Goal: Information Seeking & Learning: Check status

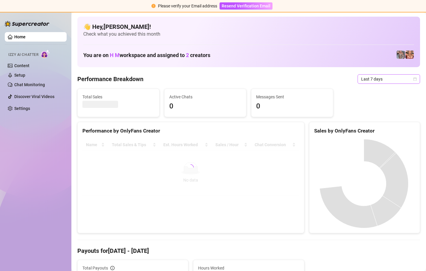
click at [413, 79] on icon "calendar" at bounding box center [415, 79] width 4 height 4
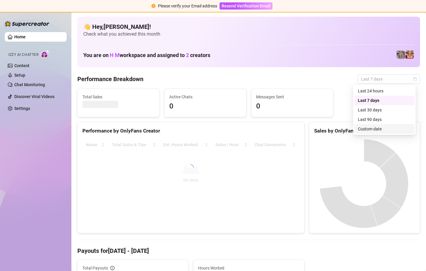
click at [378, 129] on div "Custom date" at bounding box center [384, 129] width 53 height 7
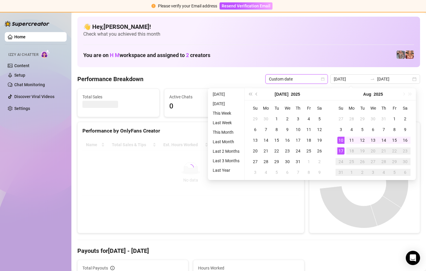
type input "[DATE]"
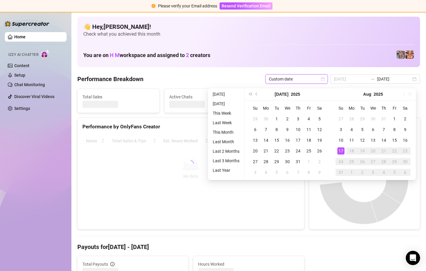
click at [339, 151] on div "17" at bounding box center [340, 151] width 7 height 7
type input "[DATE]"
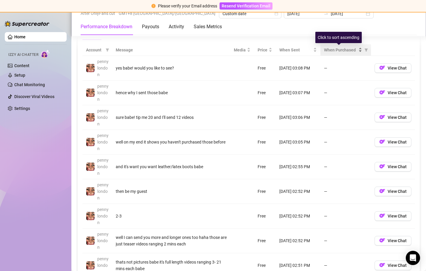
scroll to position [459, 0]
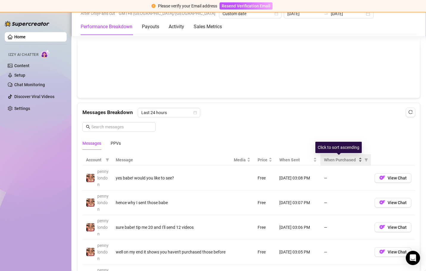
click at [356, 160] on div "When Purchased" at bounding box center [343, 160] width 38 height 7
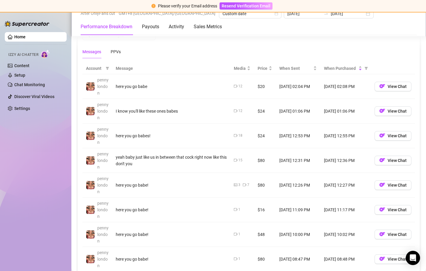
scroll to position [534, 0]
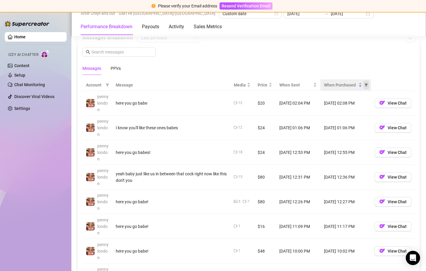
click at [365, 85] on icon "filter" at bounding box center [366, 85] width 3 height 3
click at [351, 113] on span "Not purchased" at bounding box center [346, 115] width 27 height 5
radio input "true"
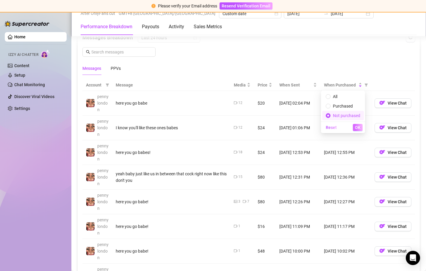
click at [359, 127] on span "OK" at bounding box center [358, 127] width 6 height 5
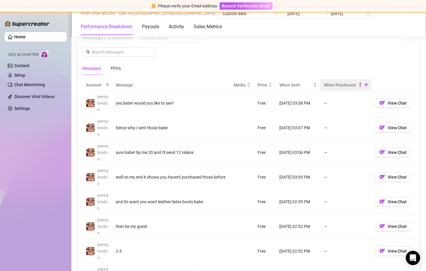
click at [356, 88] on div "When Purchased" at bounding box center [343, 85] width 38 height 7
click at [357, 84] on div "When Purchased" at bounding box center [343, 85] width 38 height 7
click at [365, 85] on icon "filter" at bounding box center [366, 85] width 3 height 3
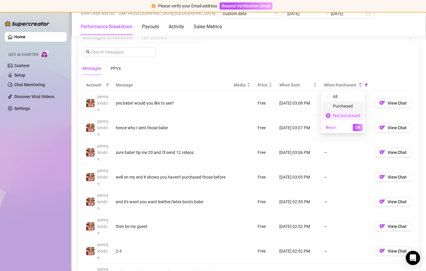
click at [349, 109] on span "Purchased" at bounding box center [343, 106] width 35 height 7
radio input "true"
radio input "false"
click at [359, 130] on span "OK" at bounding box center [358, 127] width 6 height 5
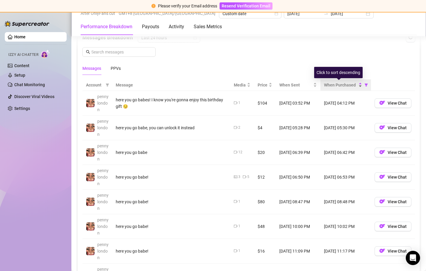
click at [356, 85] on div "When Purchased" at bounding box center [343, 85] width 38 height 7
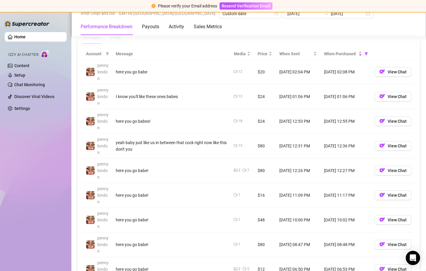
scroll to position [567, 0]
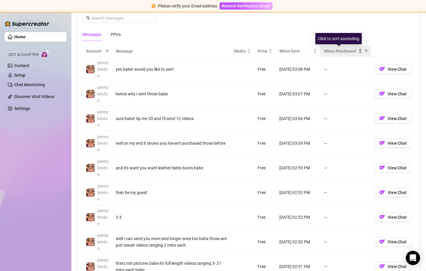
click at [356, 51] on div "When Purchased" at bounding box center [343, 51] width 38 height 7
click at [356, 49] on div "When Purchased" at bounding box center [343, 51] width 38 height 7
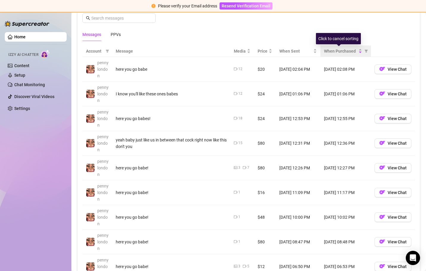
click at [358, 50] on div "When Purchased" at bounding box center [345, 51] width 43 height 7
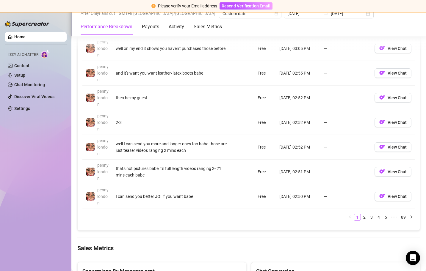
scroll to position [673, 0]
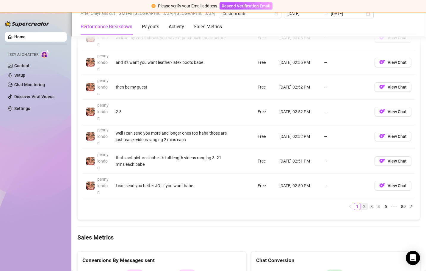
click at [361, 207] on link "2" at bounding box center [364, 207] width 7 height 7
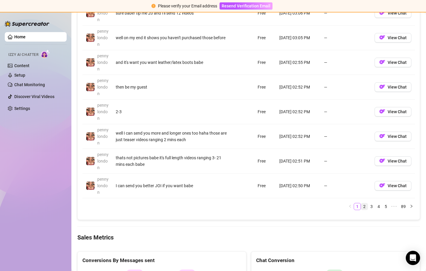
click at [361, 207] on link "2" at bounding box center [364, 207] width 7 height 7
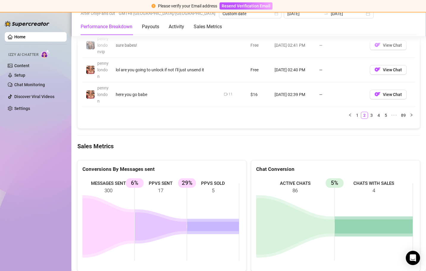
scroll to position [766, 0]
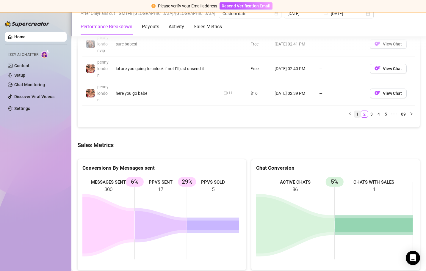
click at [354, 115] on link "1" at bounding box center [357, 114] width 7 height 7
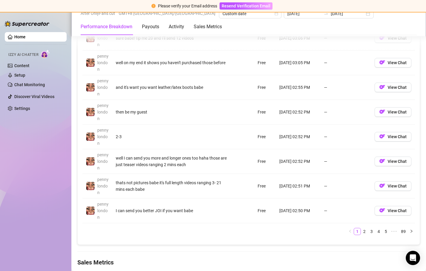
scroll to position [650, 0]
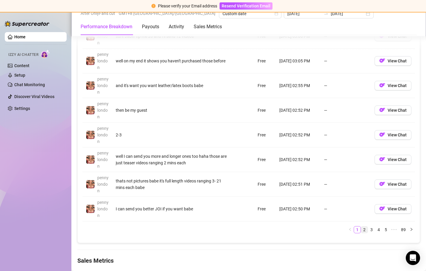
click at [361, 230] on link "2" at bounding box center [364, 230] width 7 height 7
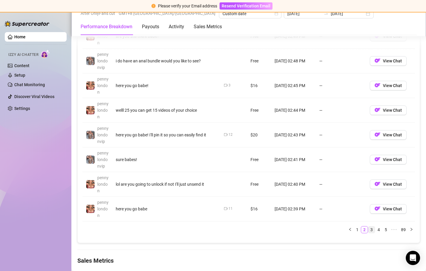
click at [368, 230] on link "3" at bounding box center [371, 230] width 7 height 7
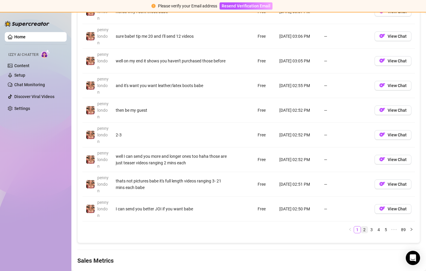
click at [361, 230] on link "2" at bounding box center [364, 230] width 7 height 7
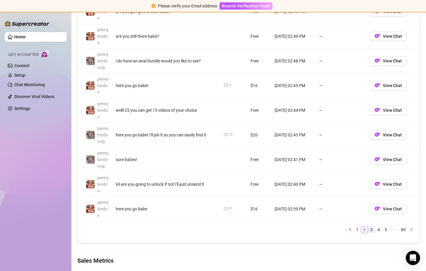
click at [368, 230] on link "3" at bounding box center [371, 230] width 7 height 7
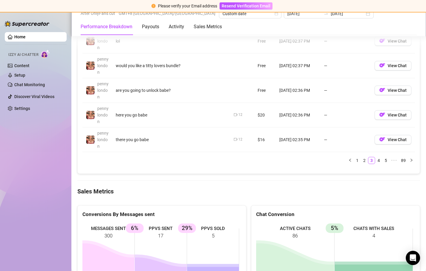
scroll to position [721, 0]
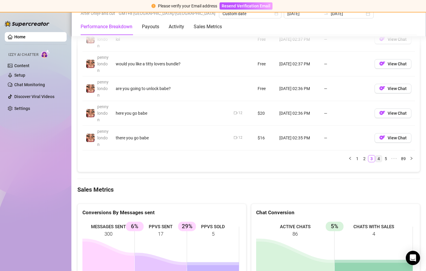
click at [376, 158] on link "4" at bounding box center [379, 159] width 7 height 7
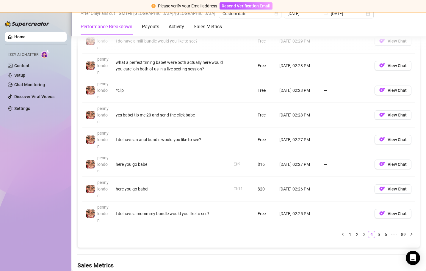
scroll to position [644, 0]
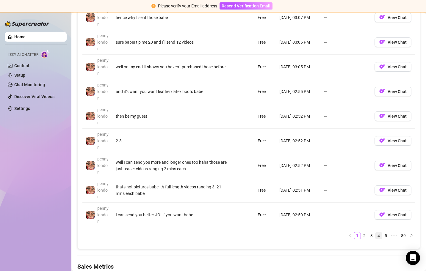
click at [376, 237] on link "4" at bounding box center [379, 236] width 7 height 7
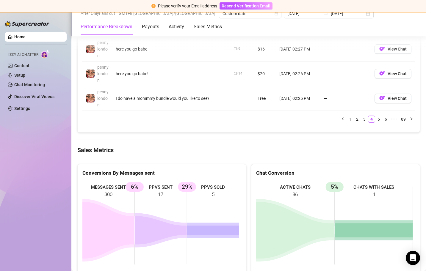
scroll to position [761, 0]
click at [376, 118] on link "5" at bounding box center [379, 118] width 7 height 7
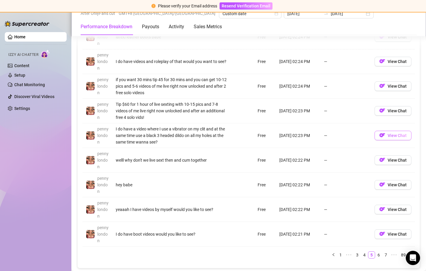
scroll to position [625, 0]
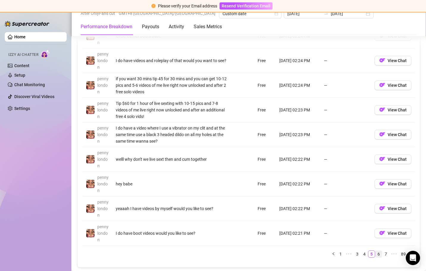
click at [376, 255] on link "6" at bounding box center [379, 254] width 7 height 7
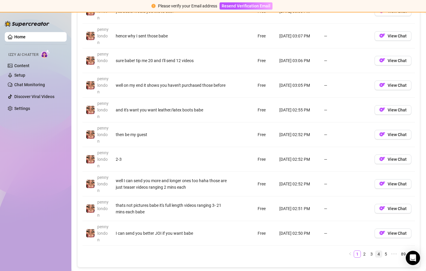
click at [376, 256] on link "4" at bounding box center [379, 254] width 7 height 7
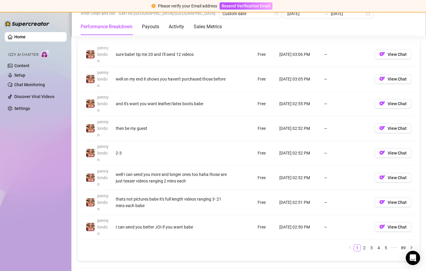
scroll to position [632, 0]
click at [376, 249] on link "4" at bounding box center [379, 248] width 7 height 7
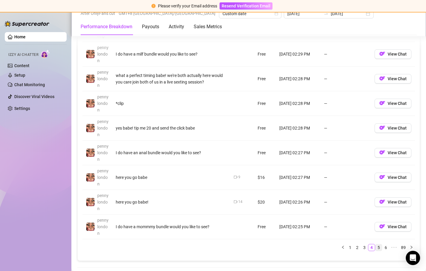
click at [376, 249] on link "5" at bounding box center [379, 248] width 7 height 7
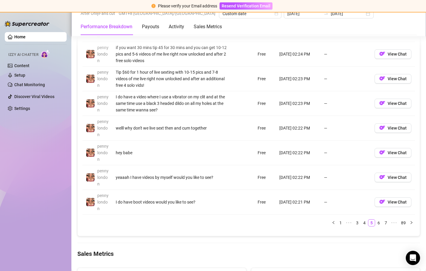
scroll to position [657, 0]
click at [376, 223] on link "6" at bounding box center [379, 223] width 7 height 7
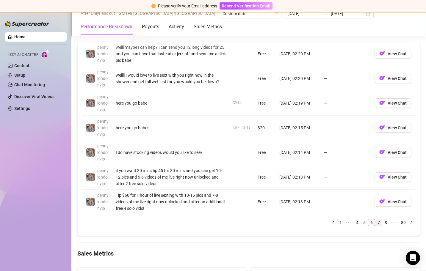
click at [376, 223] on link "7" at bounding box center [379, 223] width 7 height 7
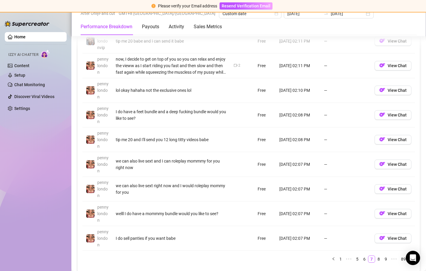
scroll to position [639, 0]
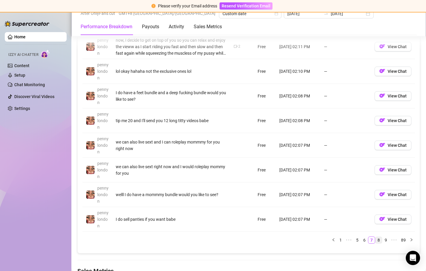
click at [376, 241] on link "8" at bounding box center [379, 240] width 7 height 7
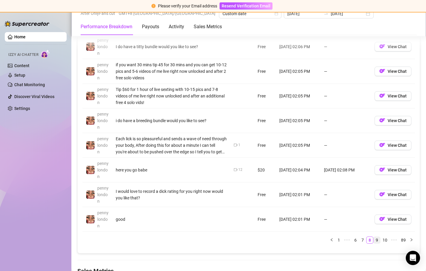
click at [374, 241] on link "9" at bounding box center [377, 240] width 7 height 7
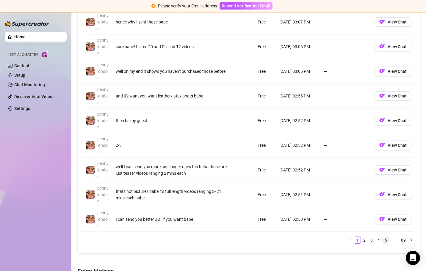
click at [383, 242] on link "5" at bounding box center [386, 240] width 7 height 7
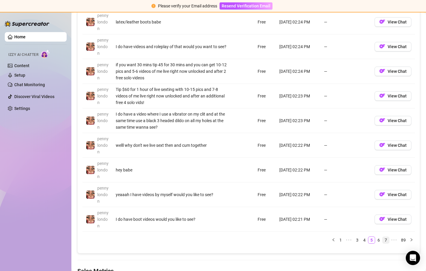
click at [376, 238] on link "6" at bounding box center [379, 240] width 7 height 7
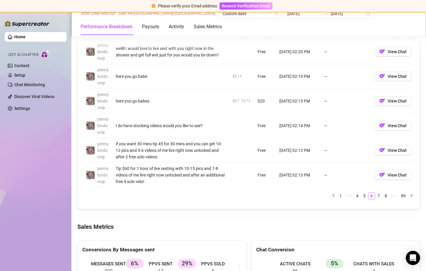
scroll to position [686, 0]
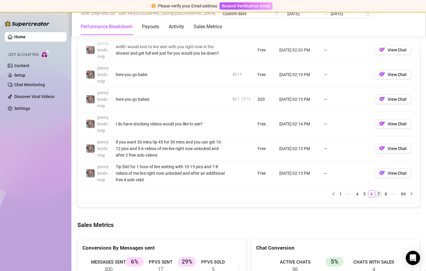
click at [376, 194] on link "7" at bounding box center [379, 194] width 7 height 7
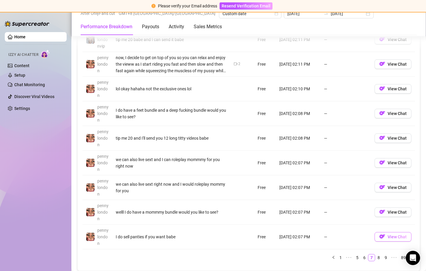
scroll to position [628, 0]
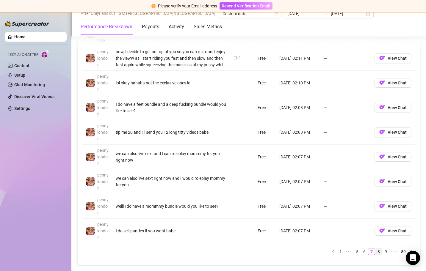
click at [376, 251] on link "8" at bounding box center [379, 252] width 7 height 7
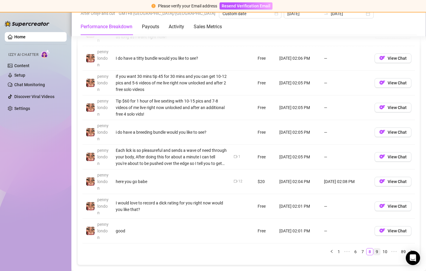
click at [374, 252] on link "9" at bounding box center [377, 252] width 7 height 7
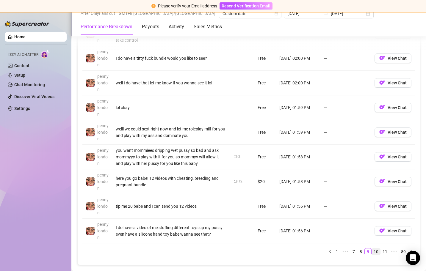
click at [372, 252] on link "10" at bounding box center [376, 252] width 8 height 7
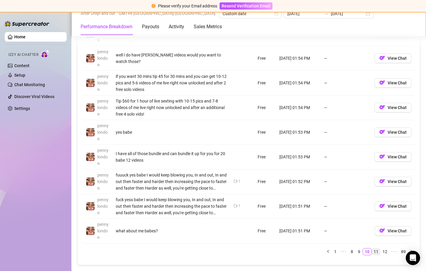
click at [372, 251] on link "11" at bounding box center [376, 252] width 8 height 7
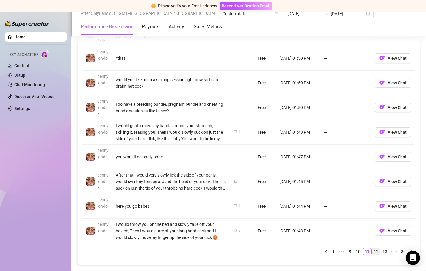
click at [372, 252] on link "12" at bounding box center [376, 252] width 8 height 7
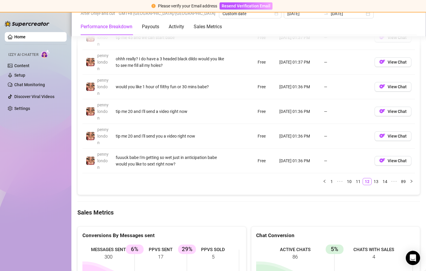
scroll to position [699, 0]
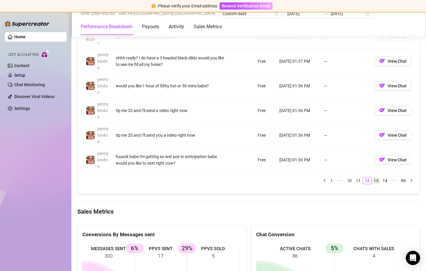
click at [372, 180] on link "13" at bounding box center [376, 181] width 8 height 7
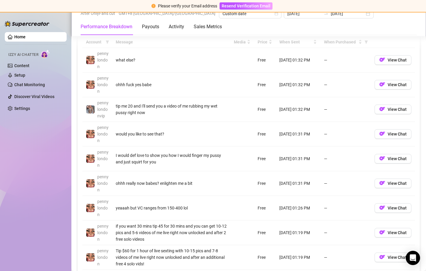
scroll to position [691, 0]
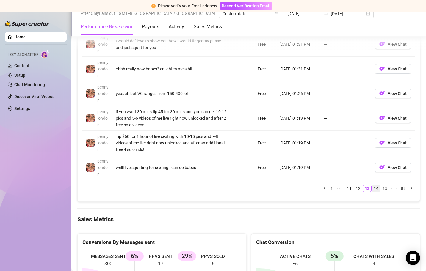
click at [372, 186] on link "14" at bounding box center [376, 188] width 8 height 7
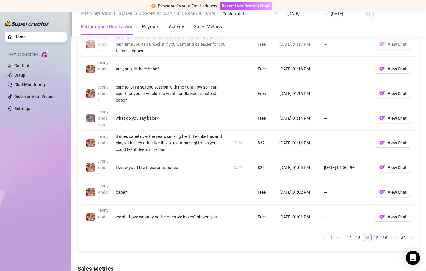
scroll to position [641, 0]
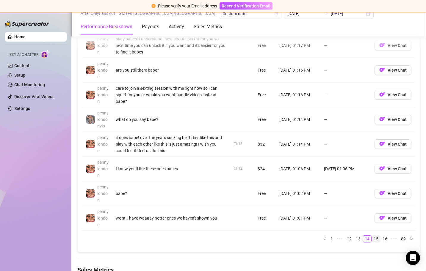
click at [372, 240] on link "15" at bounding box center [376, 239] width 8 height 7
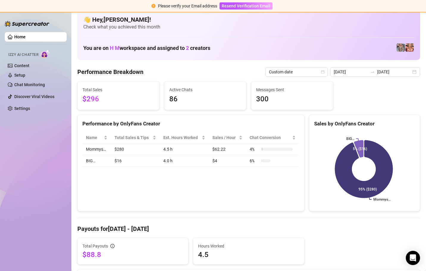
scroll to position [0, 0]
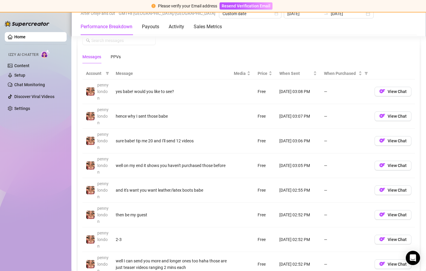
scroll to position [557, 0]
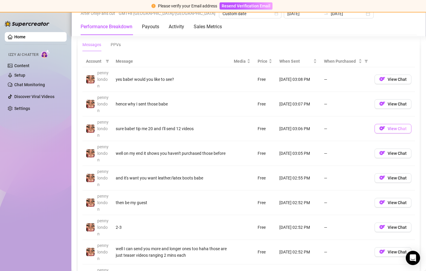
click at [393, 132] on button "View Chat" at bounding box center [393, 129] width 37 height 10
